Goal: Information Seeking & Learning: Understand process/instructions

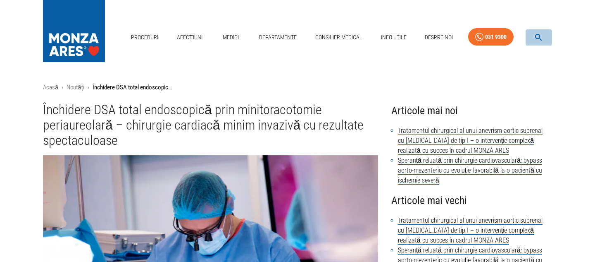
click at [538, 37] on icon "button" at bounding box center [539, 38] width 10 height 10
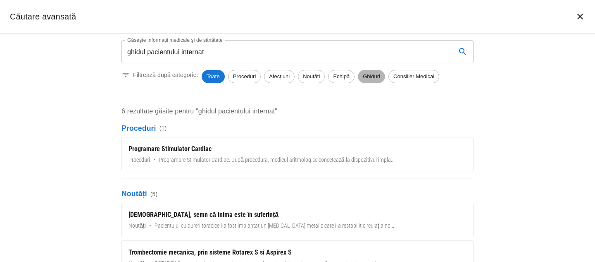
click at [367, 79] on span "Ghiduri" at bounding box center [371, 76] width 26 height 8
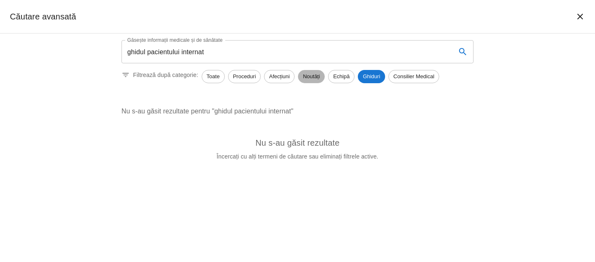
click at [312, 77] on span "Noutăți" at bounding box center [311, 76] width 26 height 8
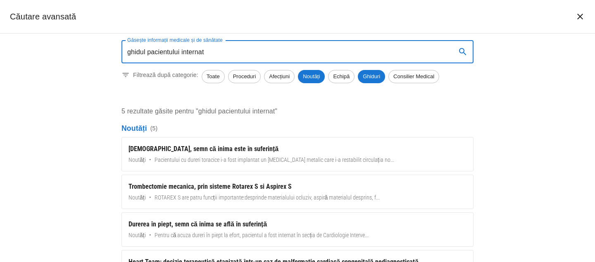
drag, startPoint x: 214, startPoint y: 51, endPoint x: 179, endPoint y: 50, distance: 35.1
click at [179, 50] on input "ghidul pacientului internat" at bounding box center [285, 51] width 328 height 23
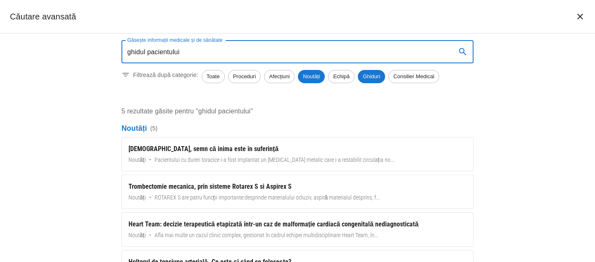
click at [276, 50] on input "ghidul pacientului" at bounding box center [285, 51] width 328 height 23
type input "ghidul pacientului"
click at [267, 57] on input "ghidul pacientului" at bounding box center [285, 51] width 328 height 23
click at [376, 79] on span "Ghiduri" at bounding box center [371, 76] width 27 height 8
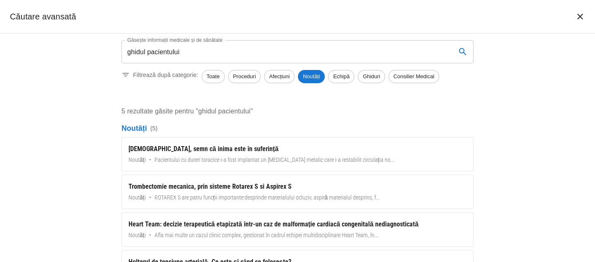
click at [581, 14] on icon "închide căutarea" at bounding box center [580, 17] width 6 height 6
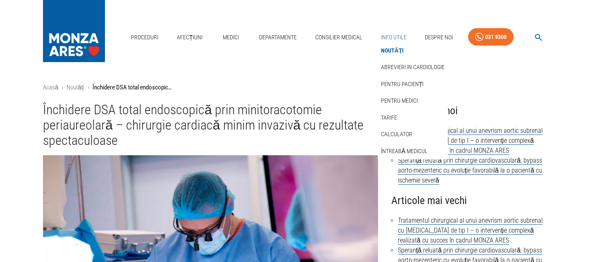
click at [405, 38] on link "Info Utile" at bounding box center [394, 37] width 32 height 17
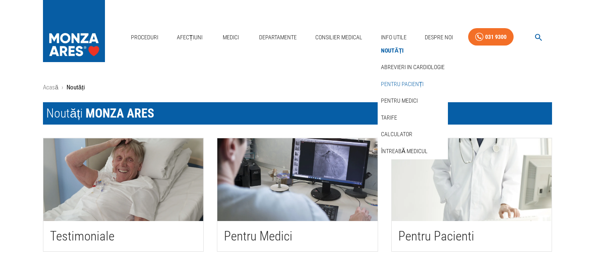
click at [398, 85] on link "Pentru pacienți" at bounding box center [402, 84] width 46 height 14
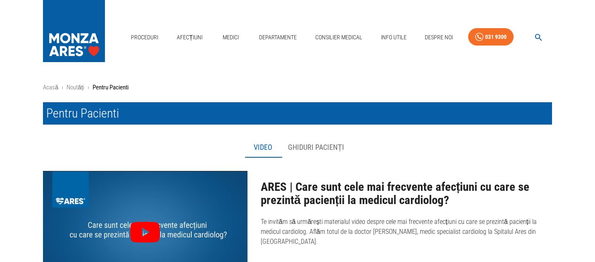
click at [313, 149] on button "Ghiduri pacienți" at bounding box center [315, 148] width 69 height 20
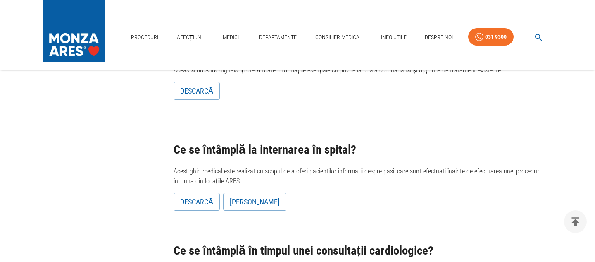
scroll to position [138, 0]
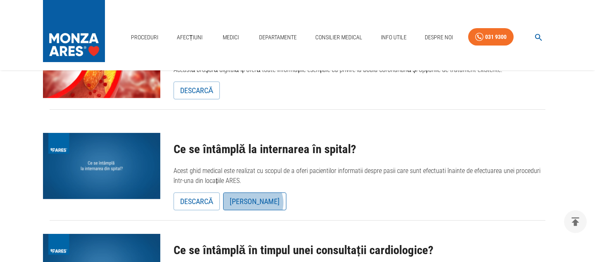
click at [252, 202] on link "Vezi Ghidul" at bounding box center [254, 201] width 63 height 18
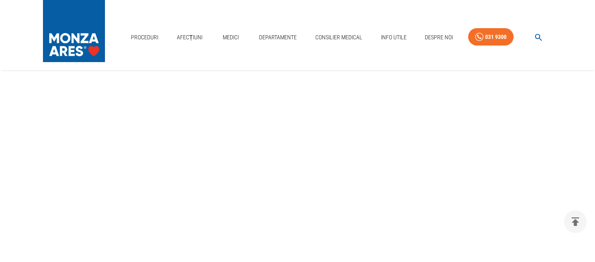
scroll to position [677, 0]
